Goal: Task Accomplishment & Management: Manage account settings

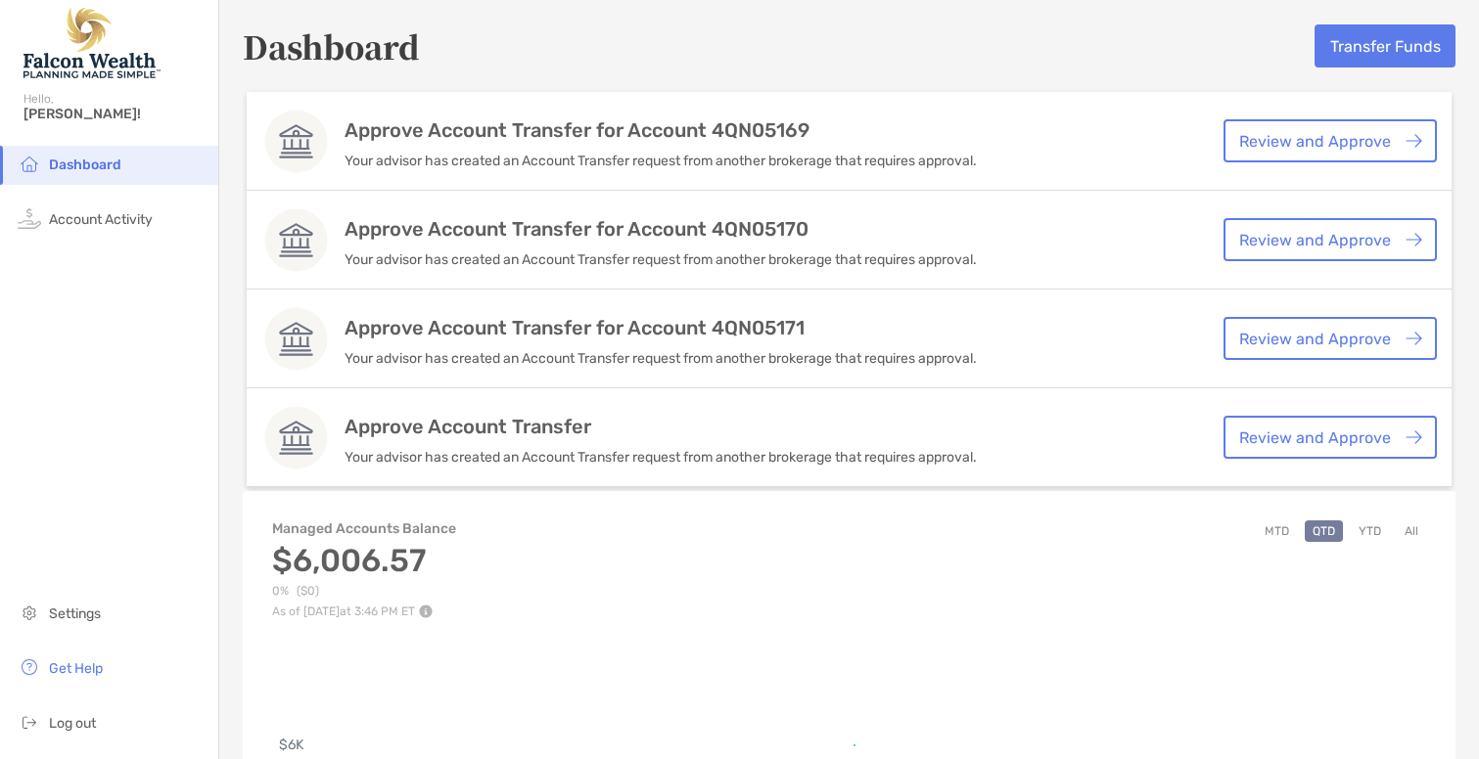
click at [1295, 153] on link "Review and Approve" at bounding box center [1329, 140] width 213 height 43
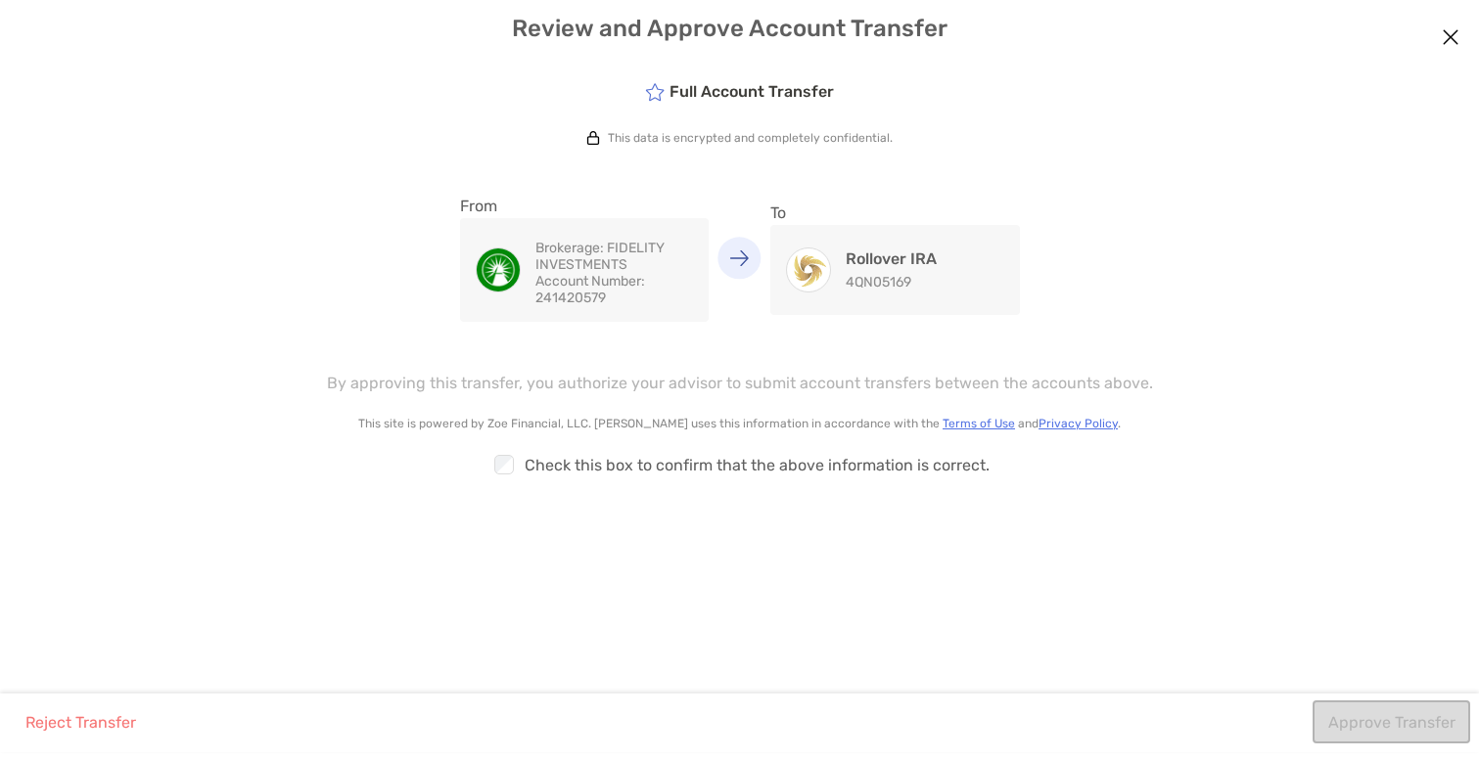
click at [857, 255] on h4 "Rollover IRA" at bounding box center [891, 259] width 91 height 19
click at [744, 263] on img "modal" at bounding box center [740, 258] width 20 height 17
click at [810, 289] on img "modal" at bounding box center [808, 270] width 43 height 43
click at [735, 135] on p "This data is encrypted and completely confidential." at bounding box center [750, 138] width 285 height 14
click at [887, 257] on h4 "Rollover IRA" at bounding box center [891, 259] width 91 height 19
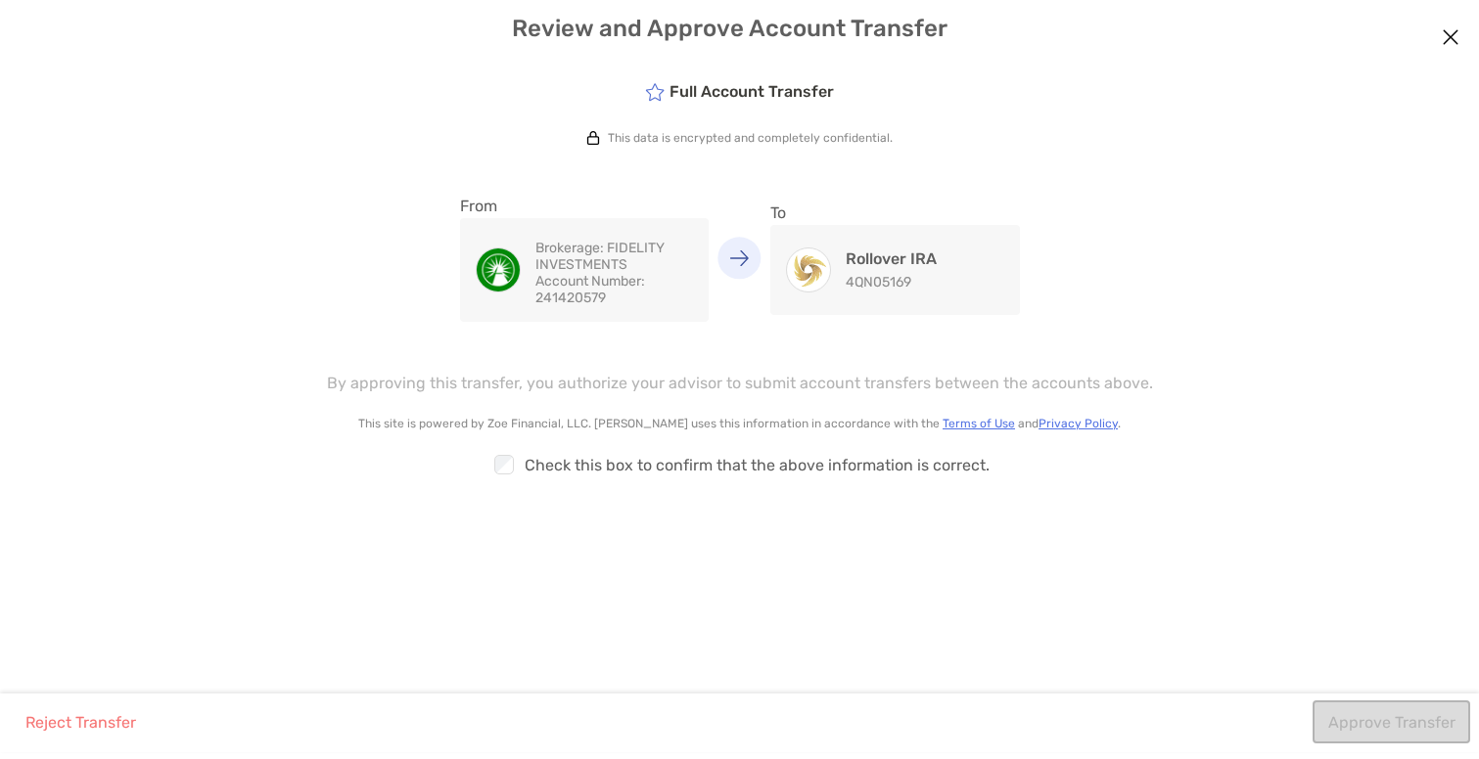
click at [1343, 722] on div "Approve Transfer" at bounding box center [1390, 727] width 157 height 52
click at [1357, 720] on button "Approve Transfer" at bounding box center [1391, 722] width 158 height 43
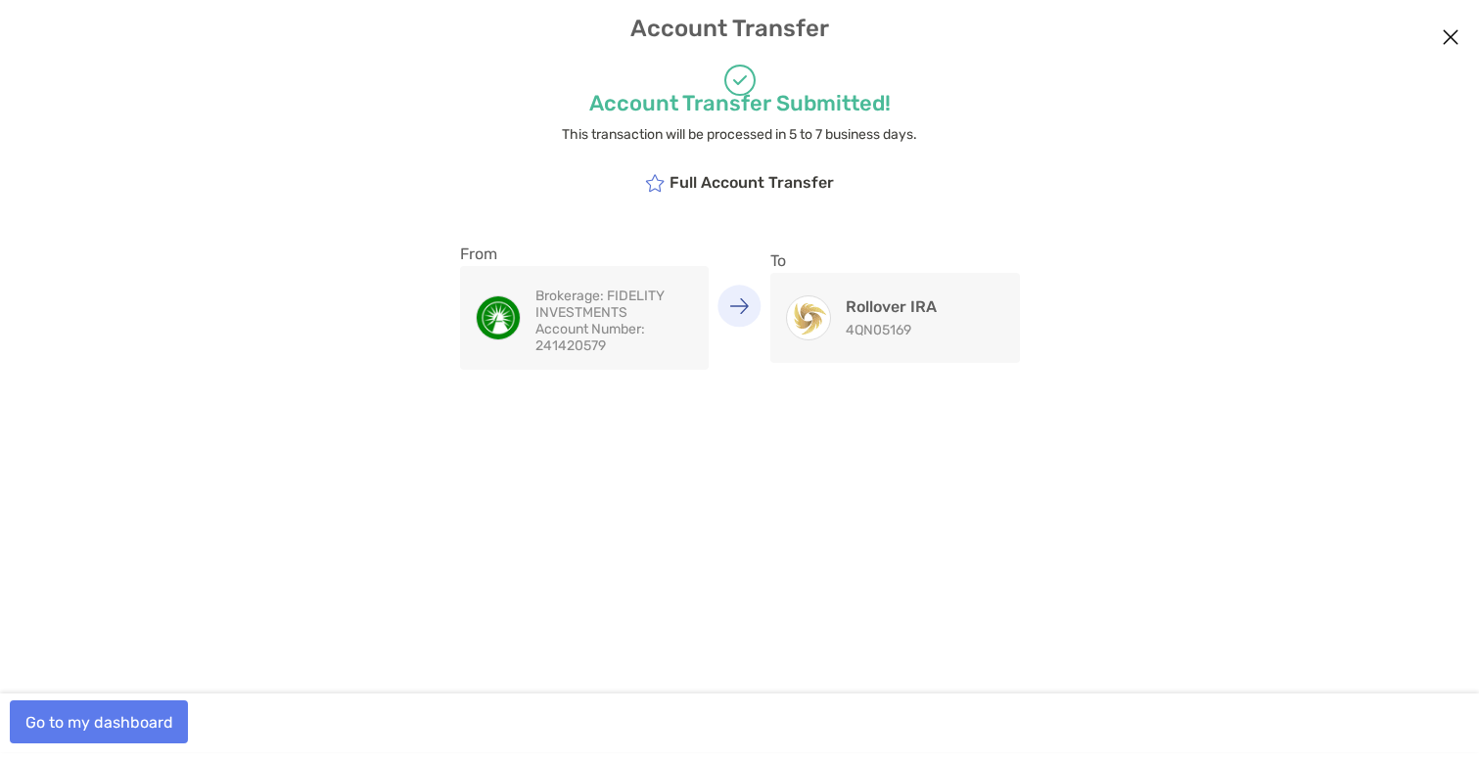
click at [142, 720] on button "Go to my dashboard" at bounding box center [99, 722] width 178 height 43
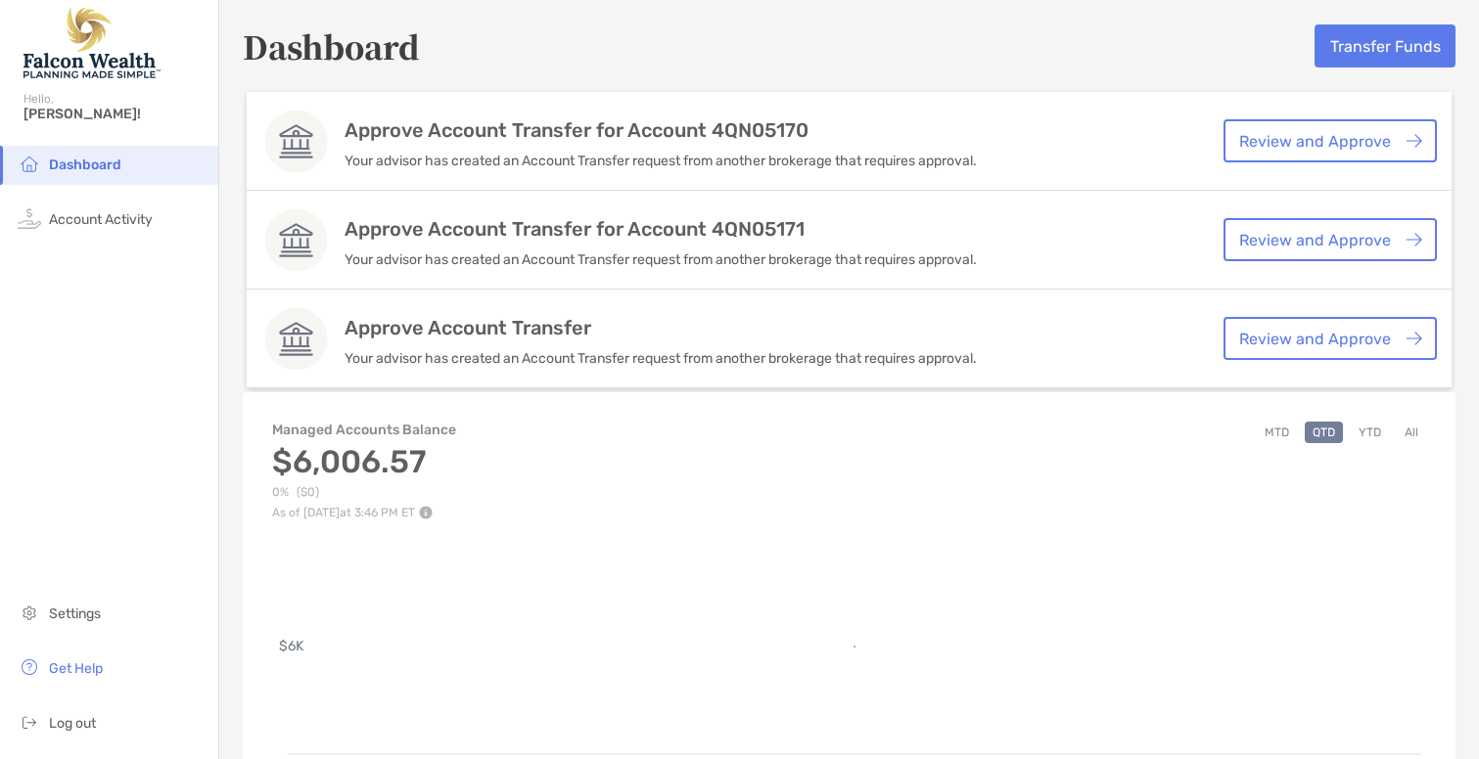
click at [1295, 136] on link "Review and Approve" at bounding box center [1329, 140] width 213 height 43
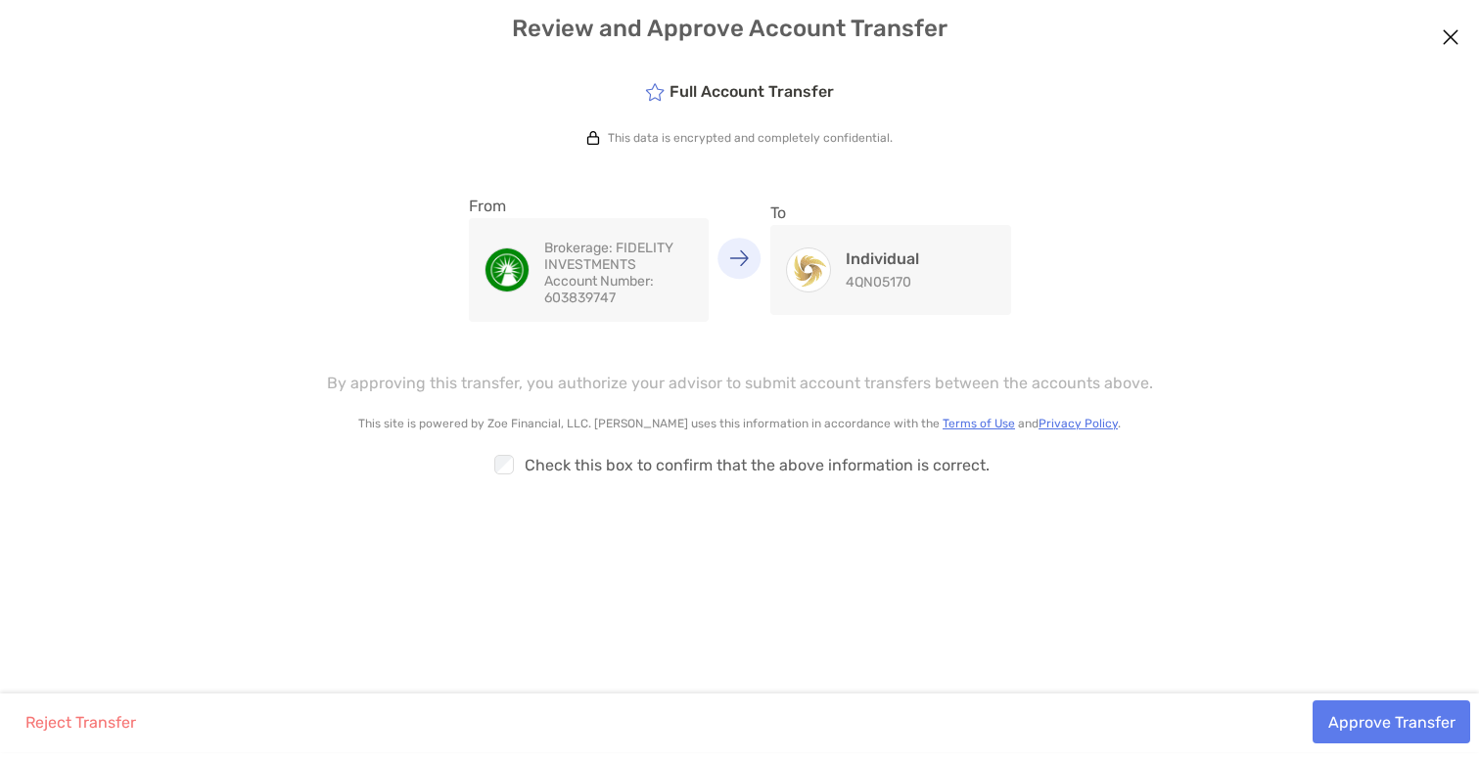
click at [1355, 725] on button "Approve Transfer" at bounding box center [1391, 722] width 158 height 43
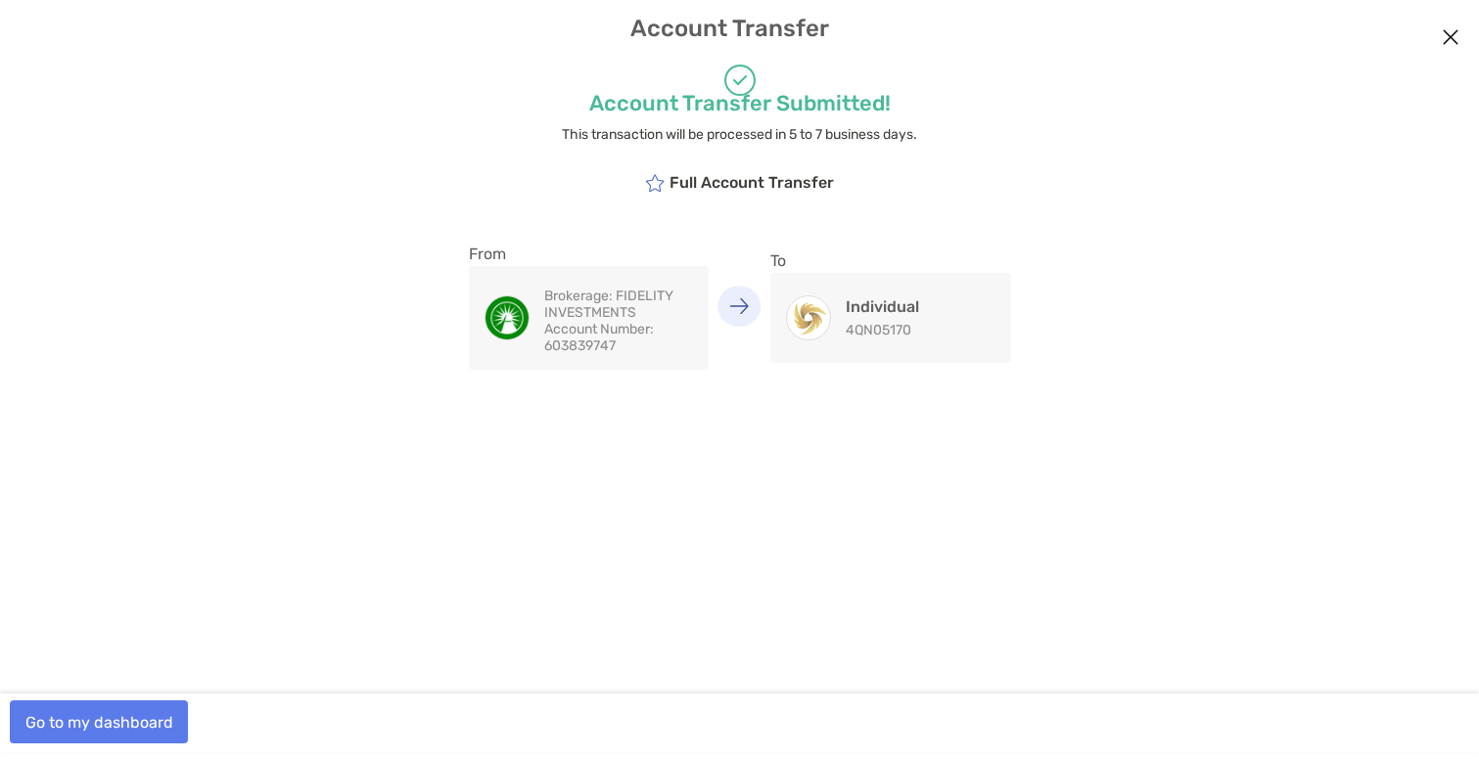
click at [149, 727] on button "Go to my dashboard" at bounding box center [99, 722] width 178 height 43
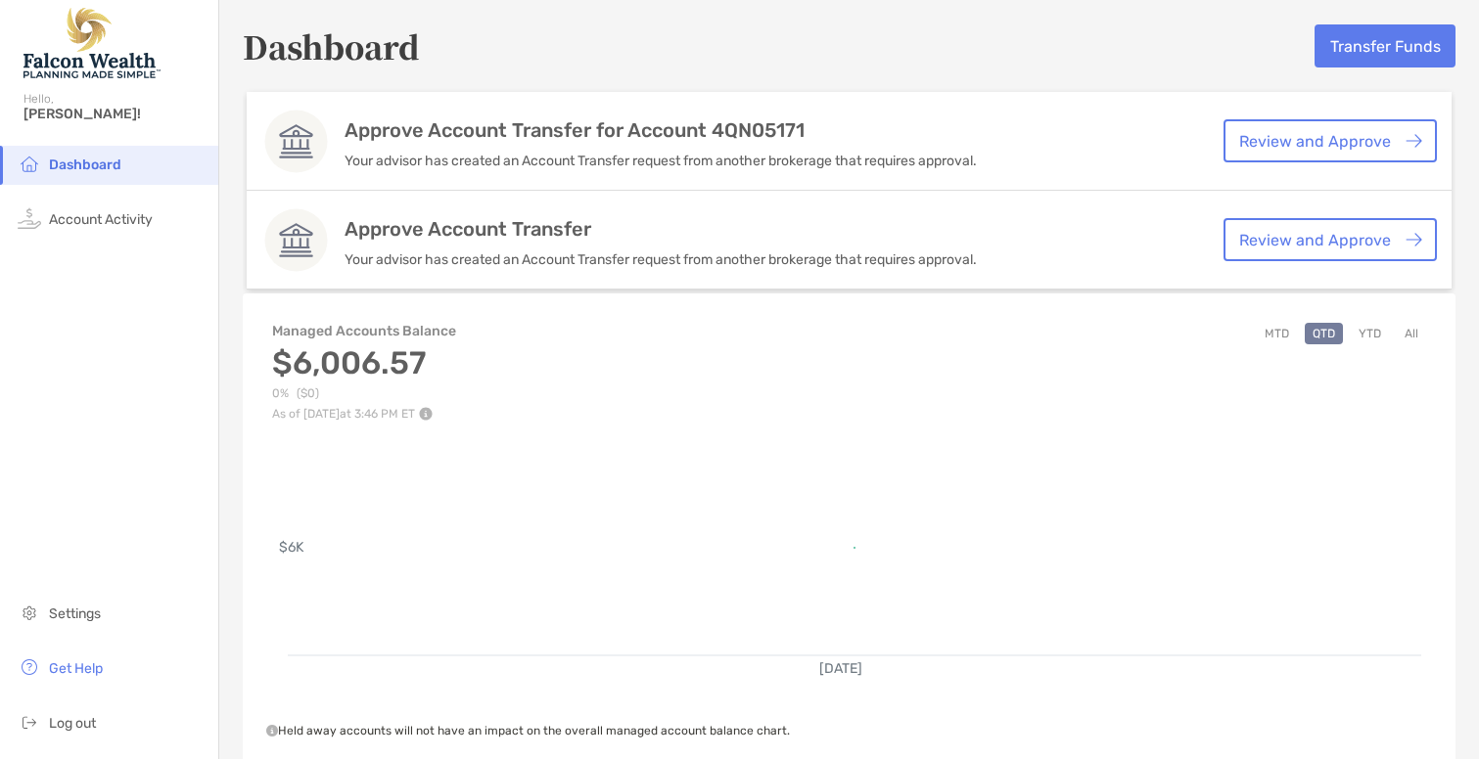
click at [1257, 144] on link "Review and Approve" at bounding box center [1329, 140] width 213 height 43
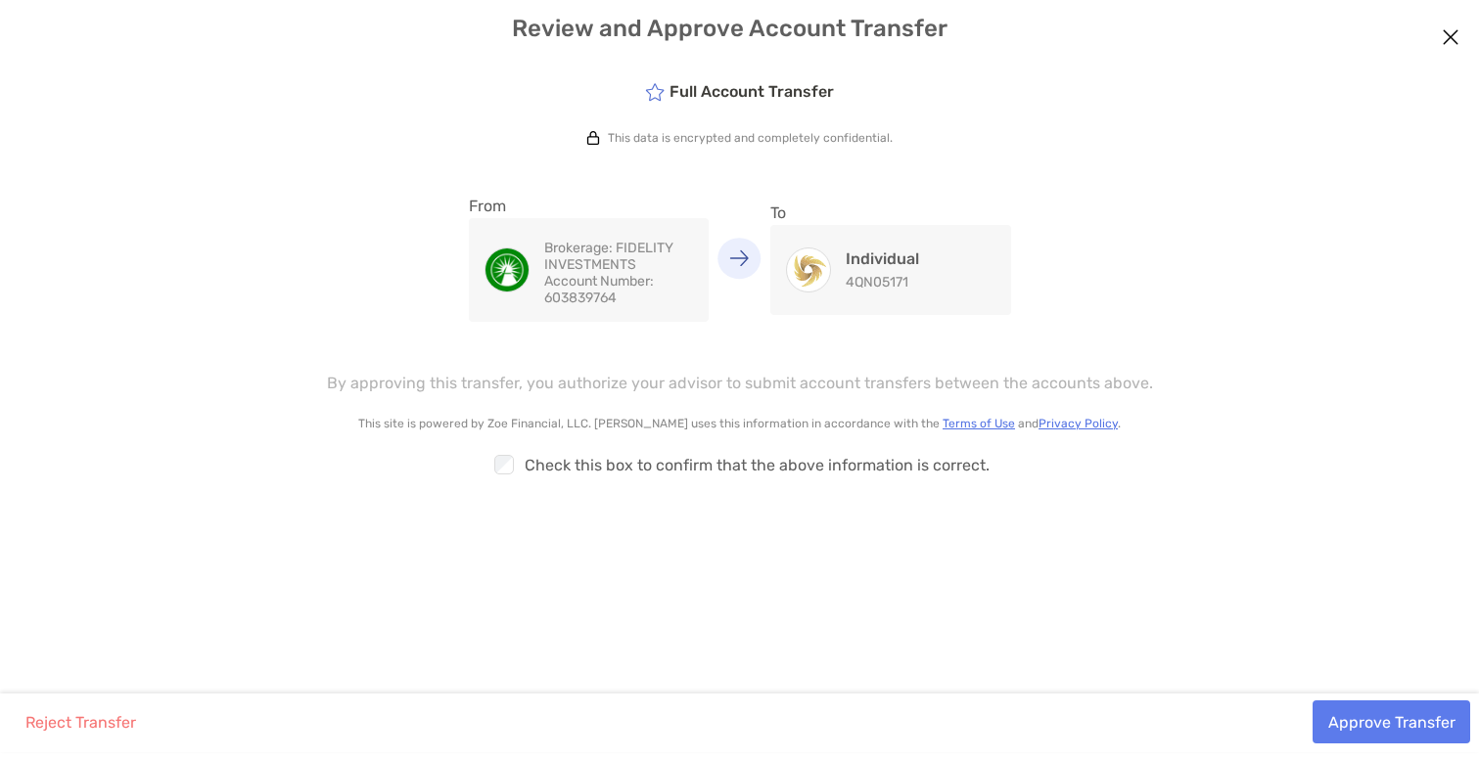
click at [1356, 731] on button "Approve Transfer" at bounding box center [1391, 722] width 158 height 43
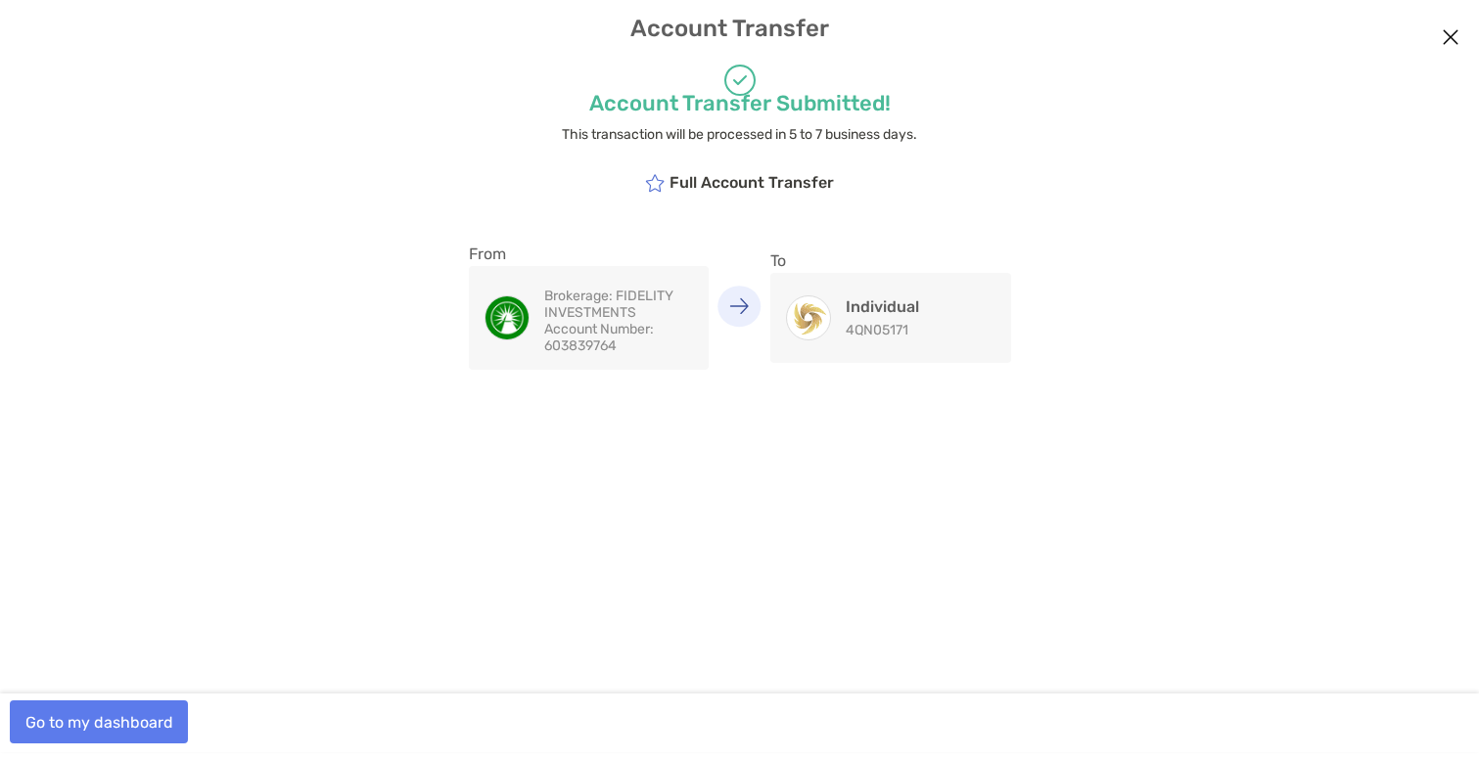
click at [148, 714] on button "Go to my dashboard" at bounding box center [99, 722] width 178 height 43
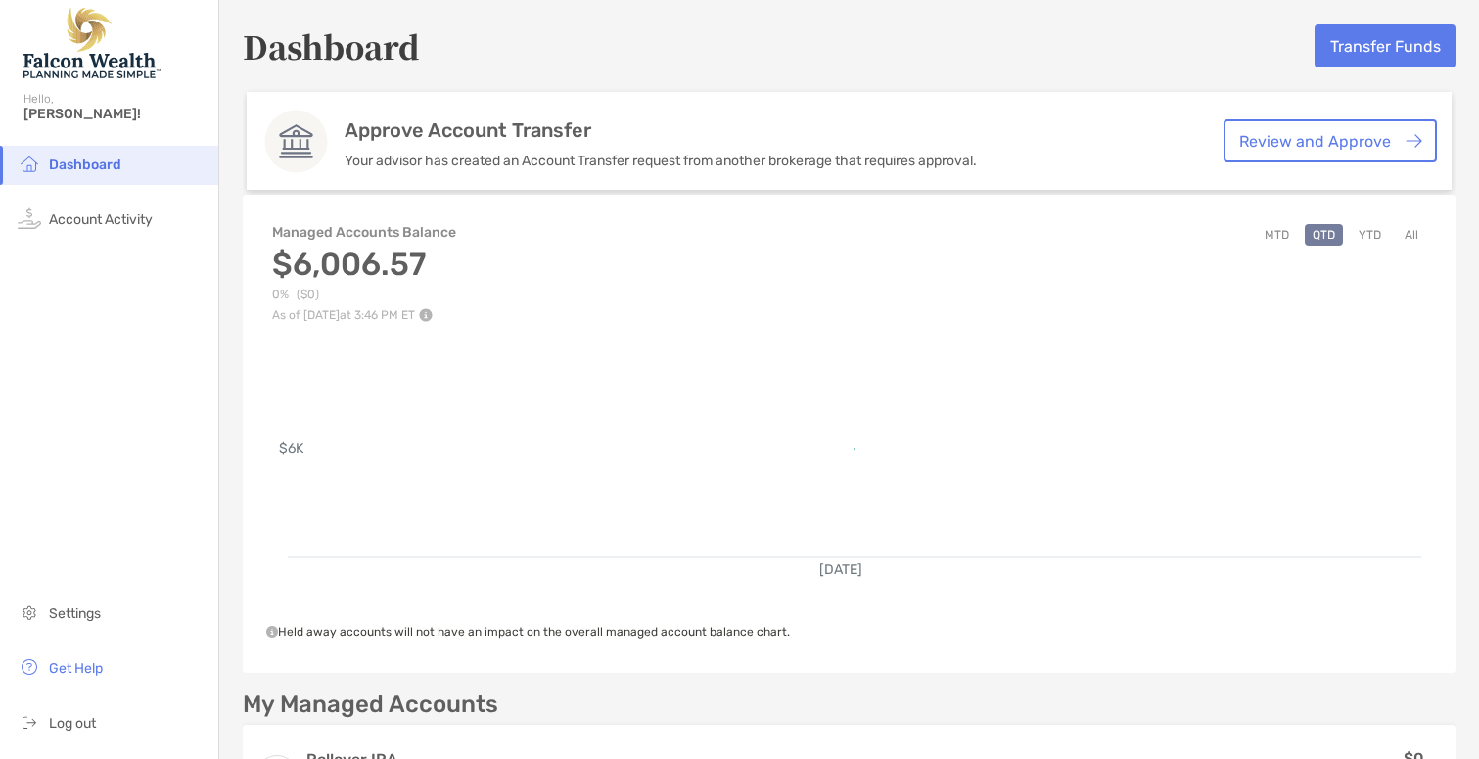
click at [1266, 140] on link "Review and Approve" at bounding box center [1329, 140] width 213 height 43
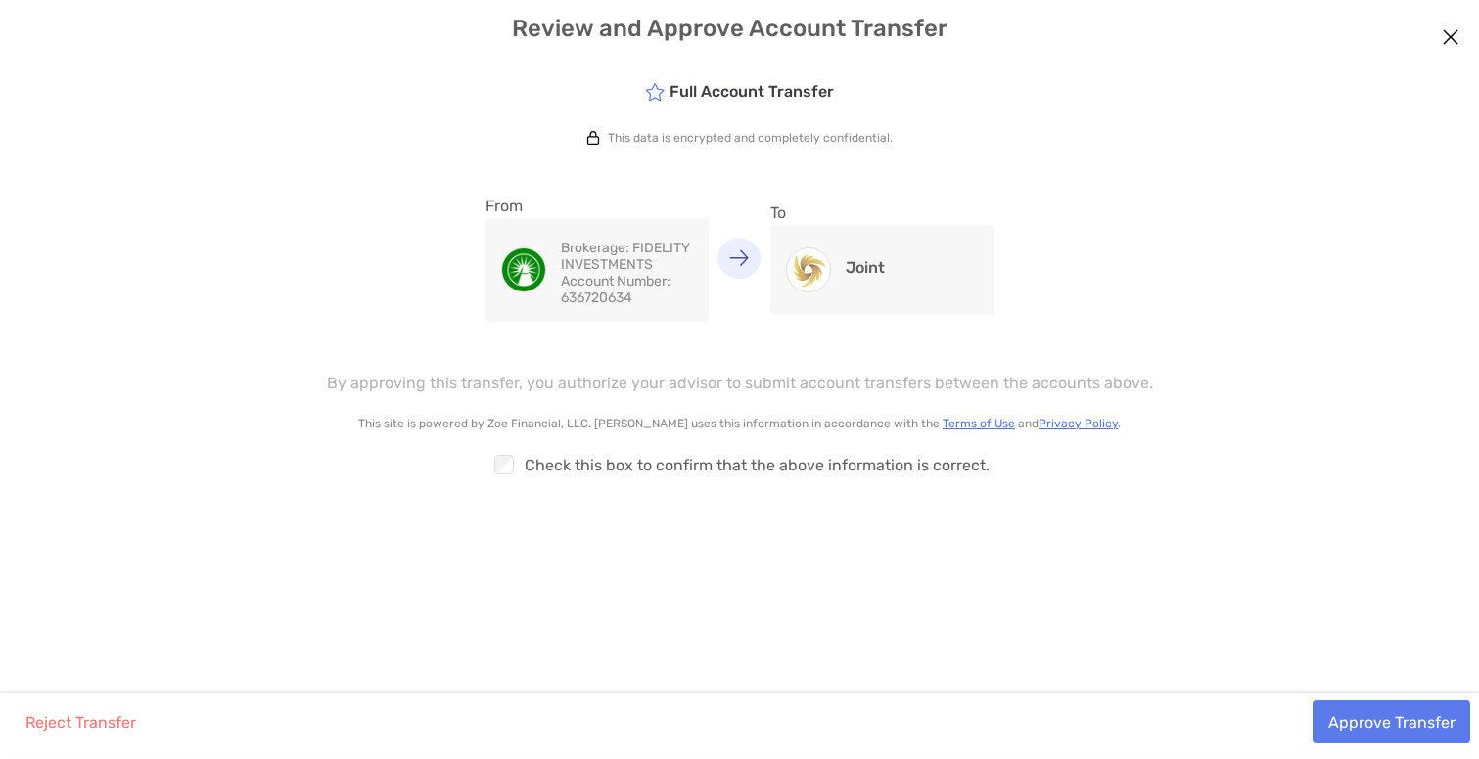
click at [1383, 726] on button "Approve Transfer" at bounding box center [1391, 722] width 158 height 43
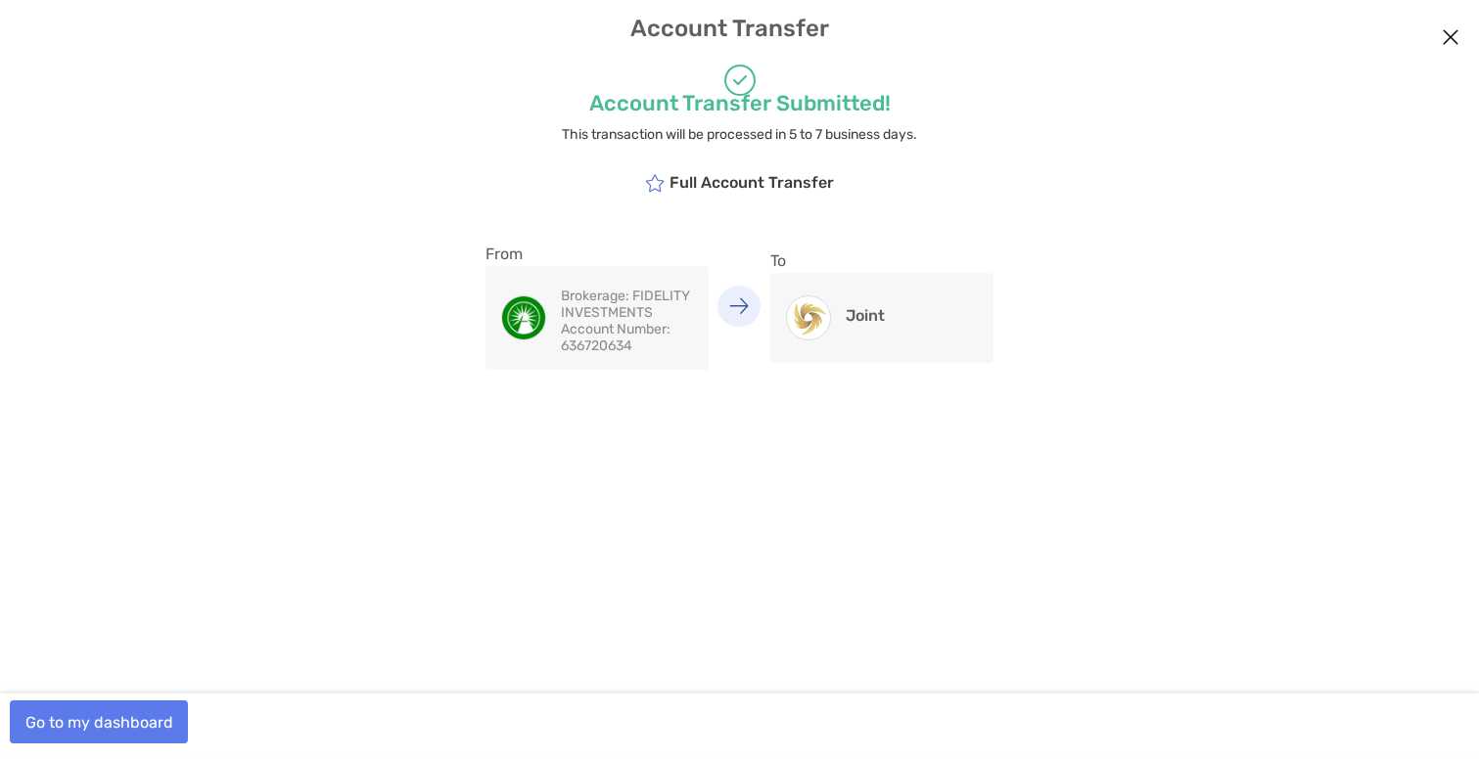
click at [160, 706] on button "Go to my dashboard" at bounding box center [99, 722] width 178 height 43
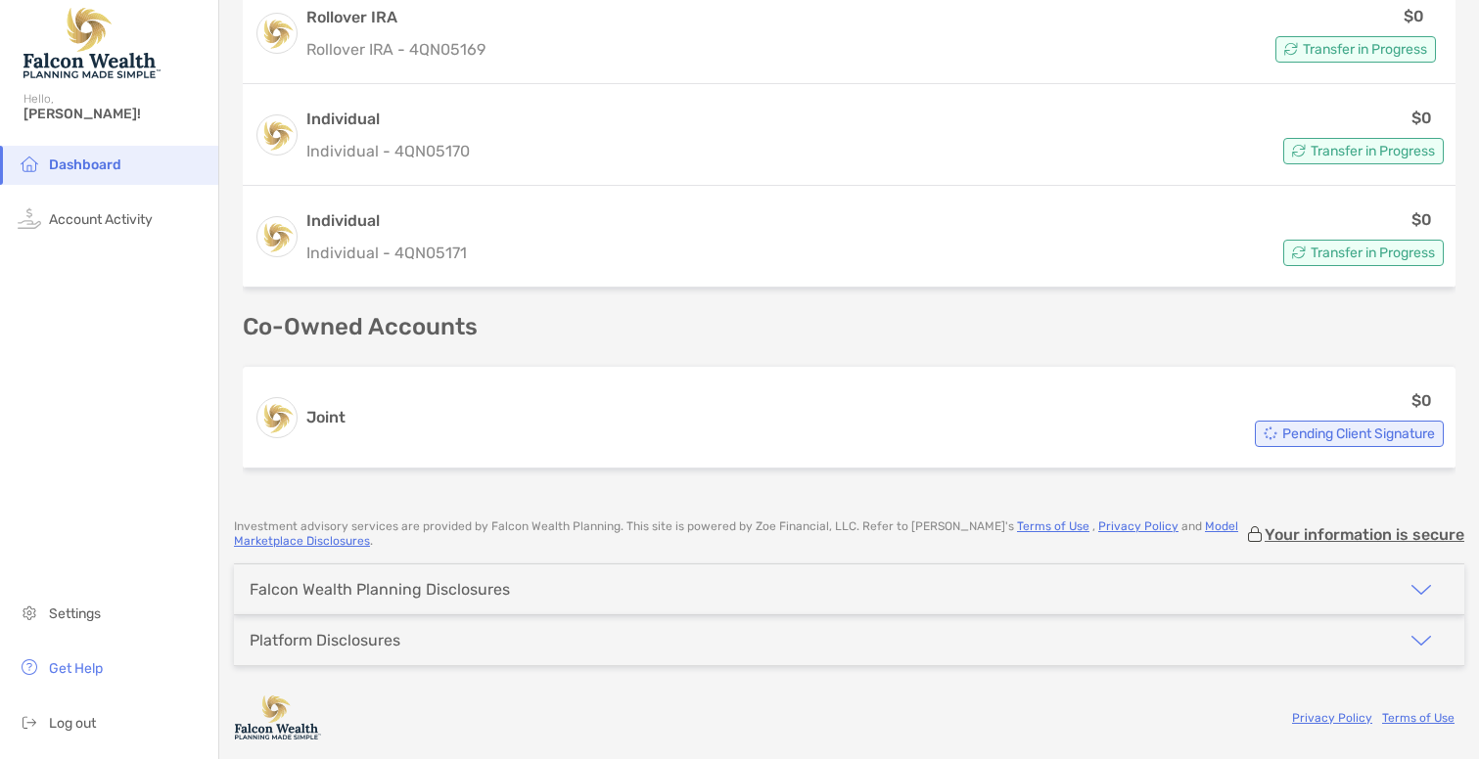
click at [76, 172] on span "Dashboard" at bounding box center [85, 165] width 72 height 17
click at [91, 215] on span "Account Activity" at bounding box center [101, 219] width 104 height 17
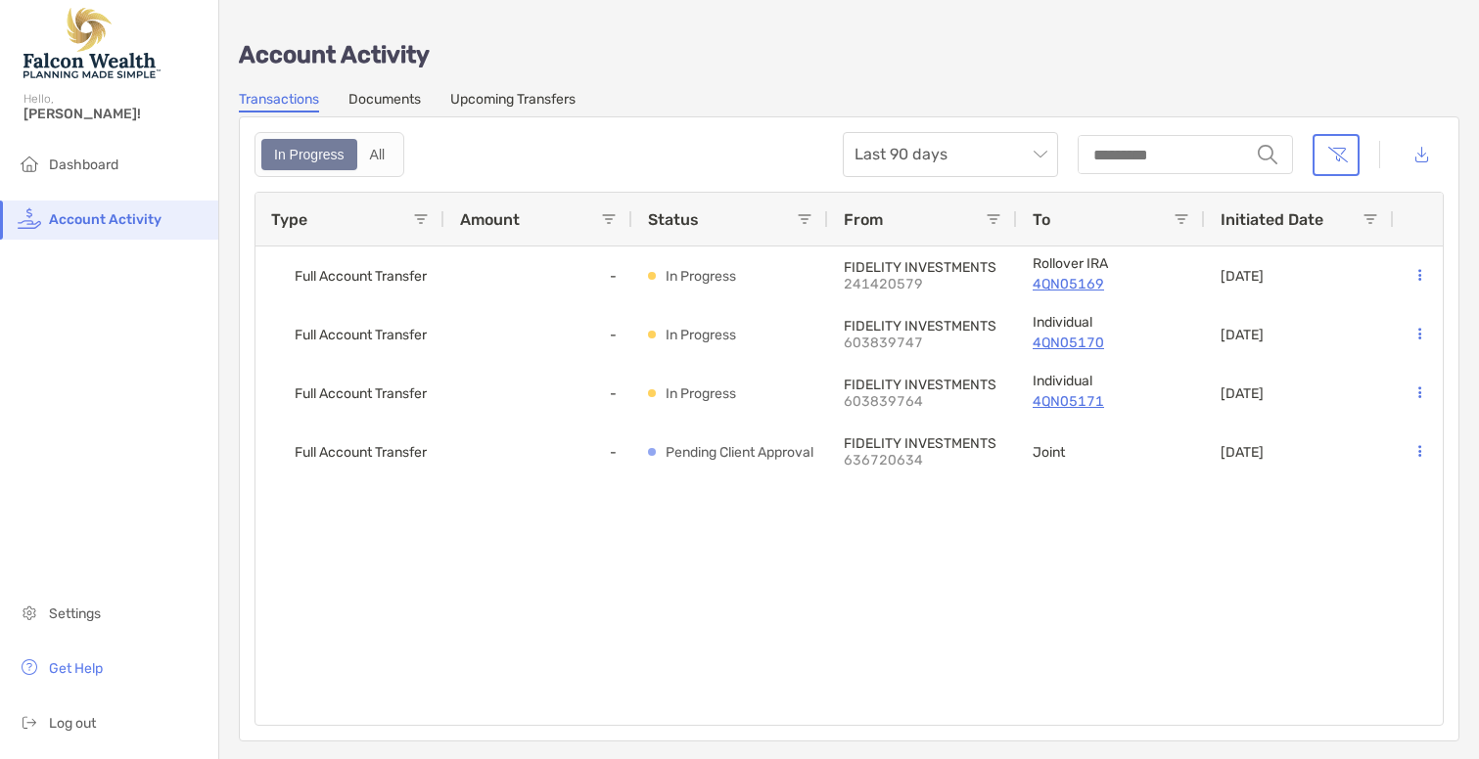
click at [129, 192] on ul "Dashboard Account Activity" at bounding box center [109, 201] width 218 height 110
click at [66, 161] on span "Dashboard" at bounding box center [83, 165] width 69 height 17
click at [86, 165] on span "Dashboard" at bounding box center [83, 165] width 69 height 17
click at [115, 169] on span "Dashboard" at bounding box center [83, 165] width 69 height 17
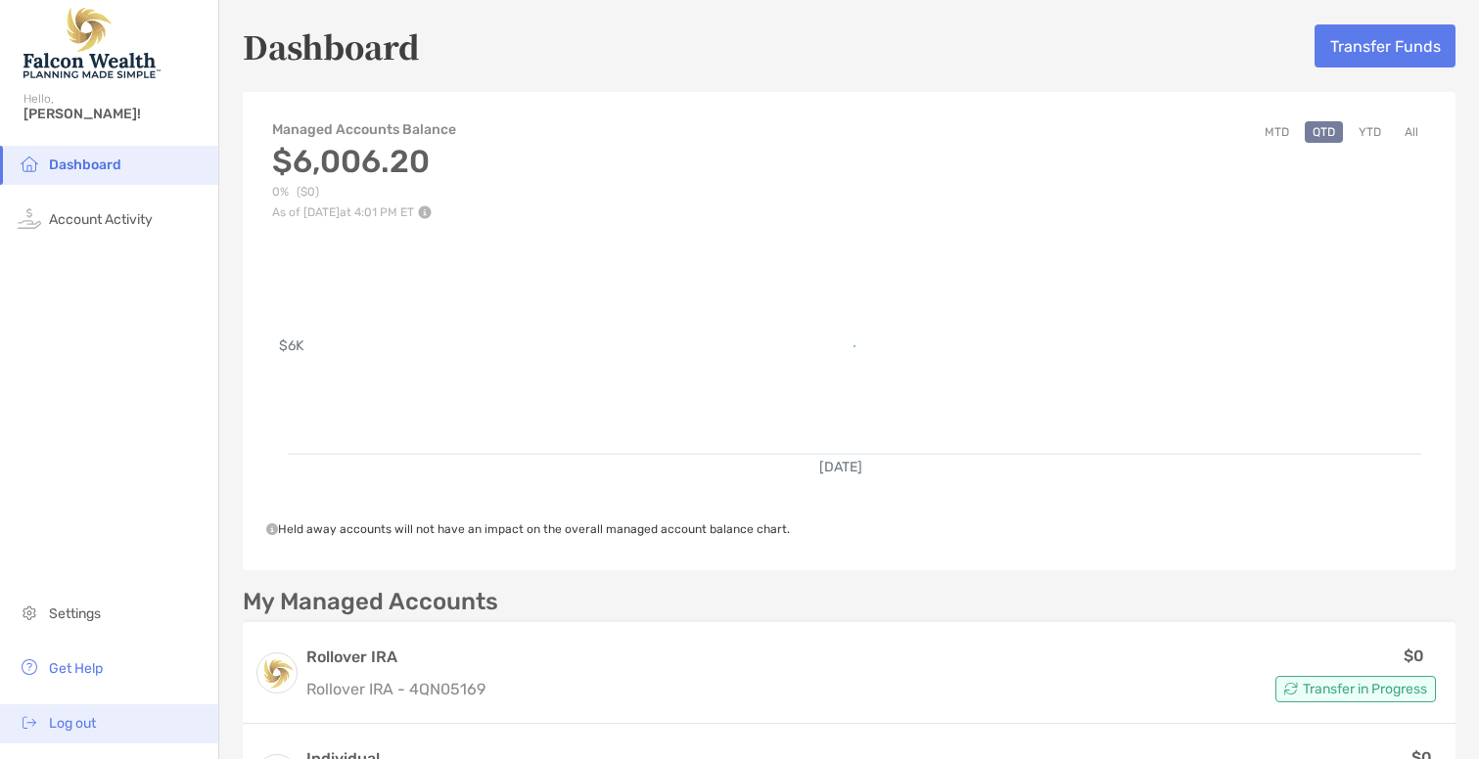
click at [79, 718] on span "Log out" at bounding box center [72, 723] width 47 height 17
